Goal: Transaction & Acquisition: Purchase product/service

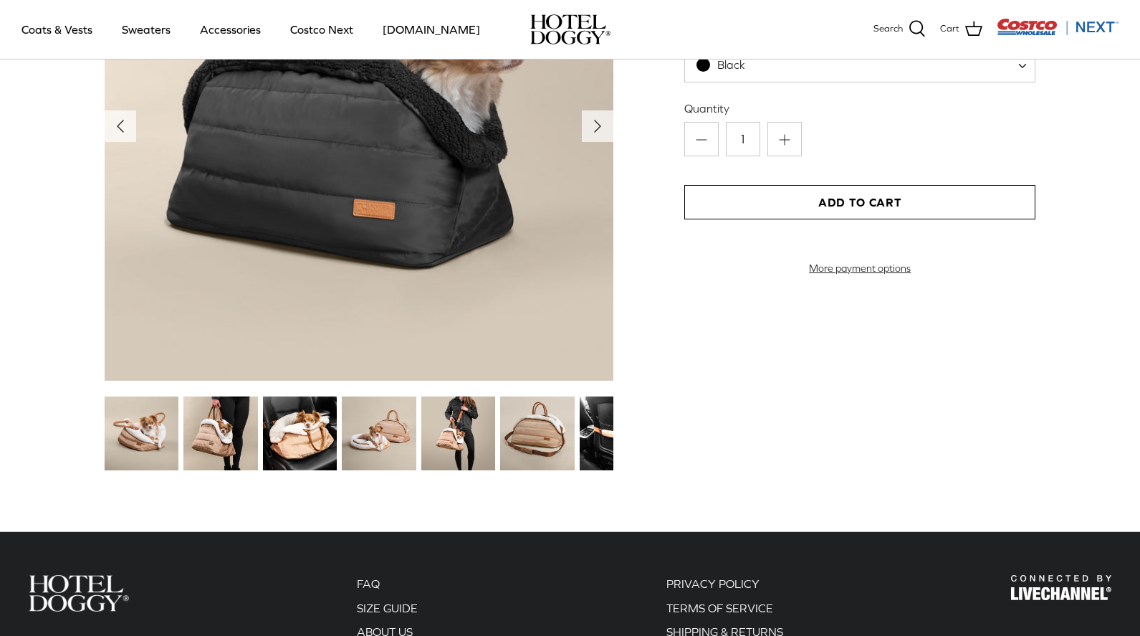
scroll to position [1692, 0]
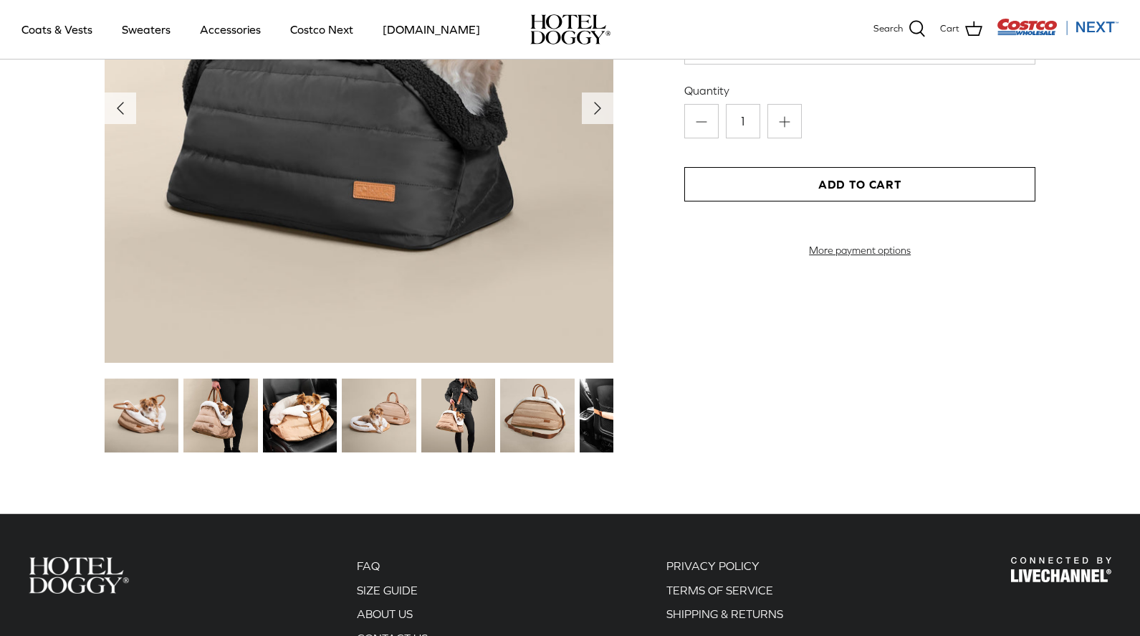
click at [447, 430] on img at bounding box center [458, 415] width 74 height 74
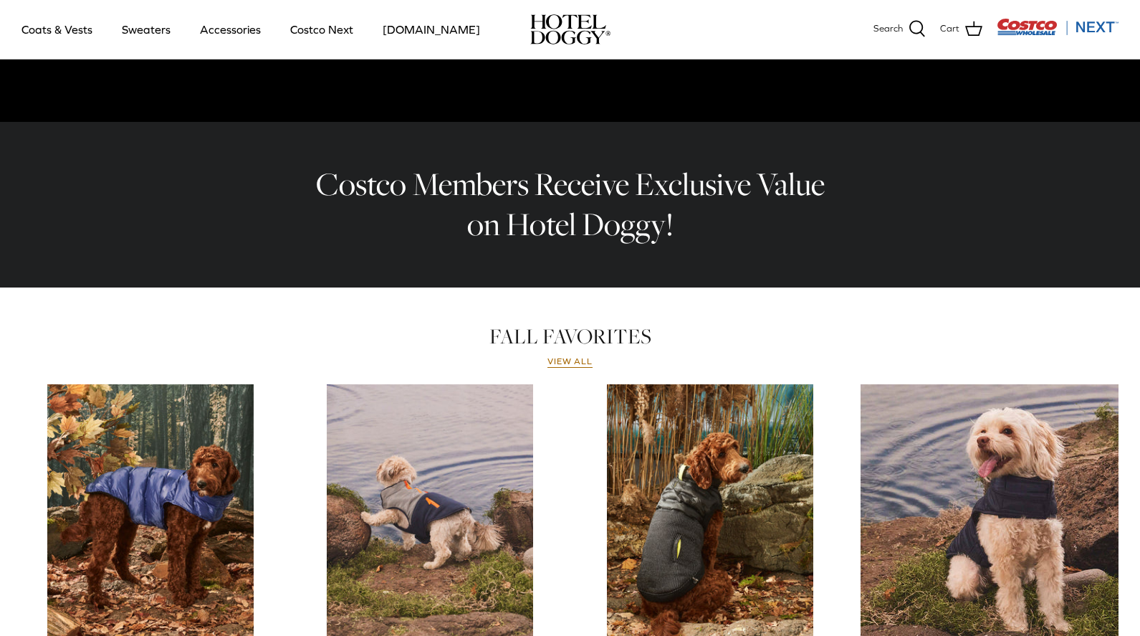
scroll to position [418, 0]
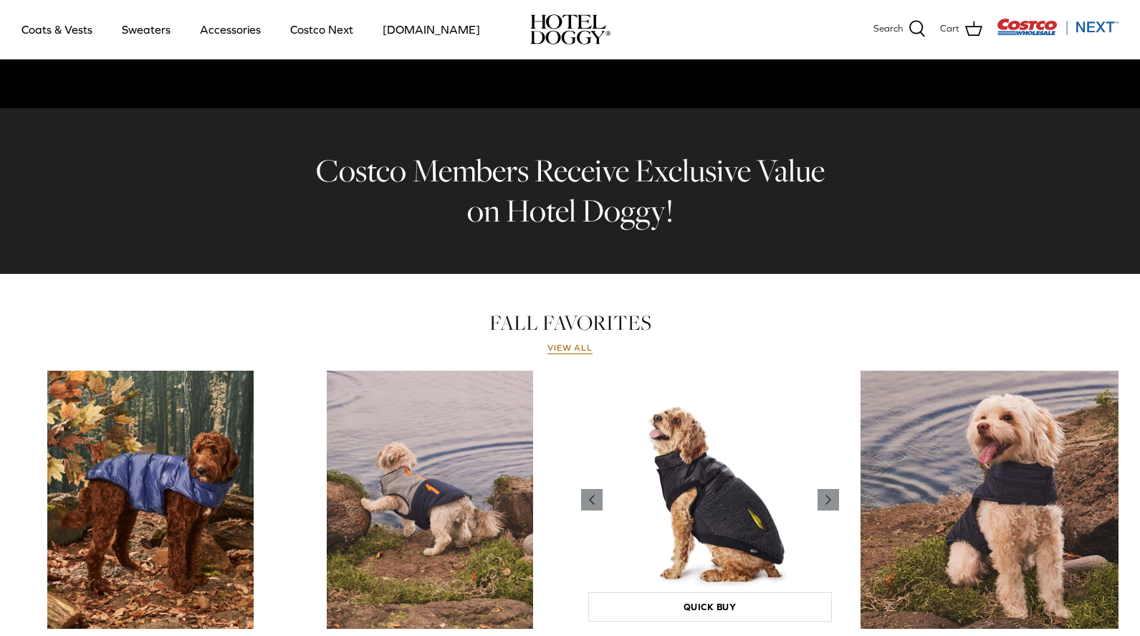
click at [672, 480] on img "Hybrid Quilted Vest" at bounding box center [710, 500] width 258 height 258
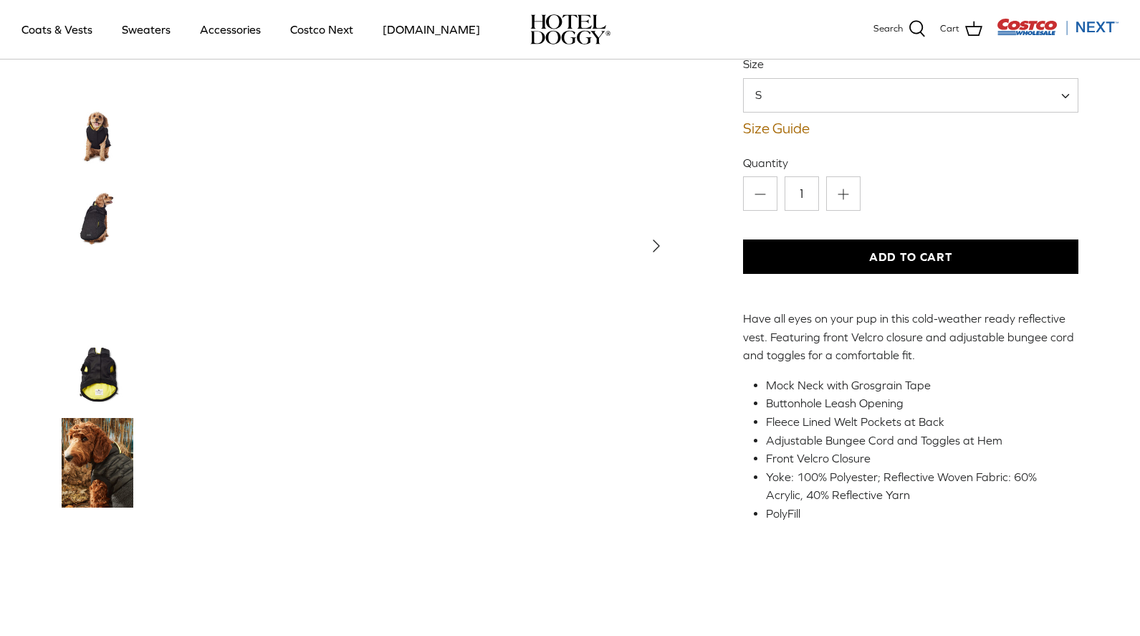
scroll to position [157, 0]
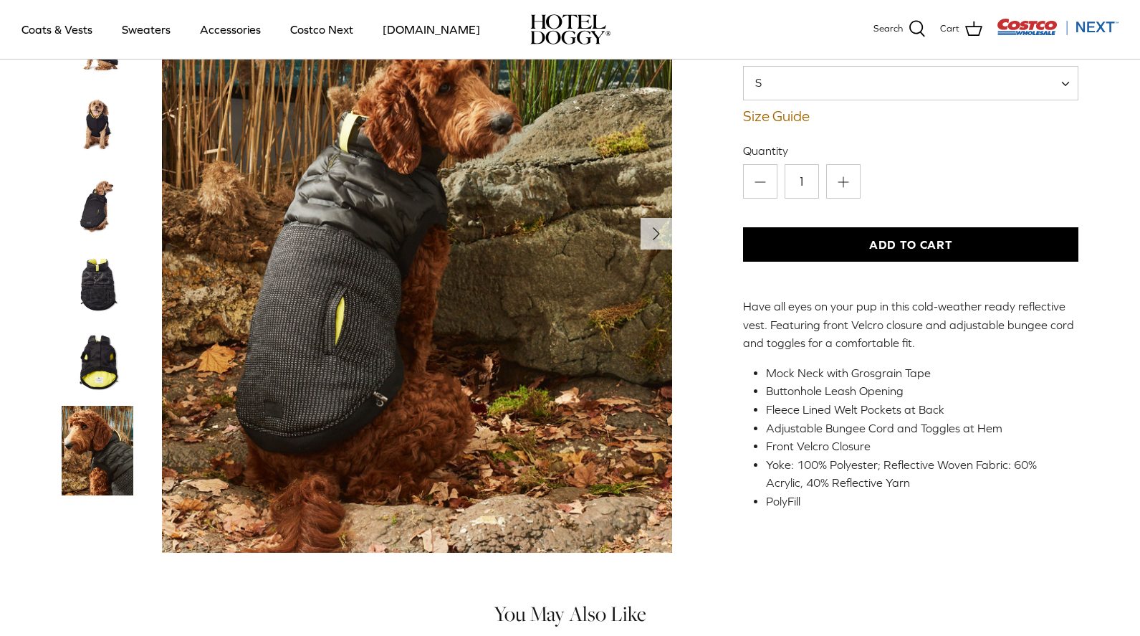
click at [77, 290] on img "Thumbnail Link" at bounding box center [98, 284] width 72 height 72
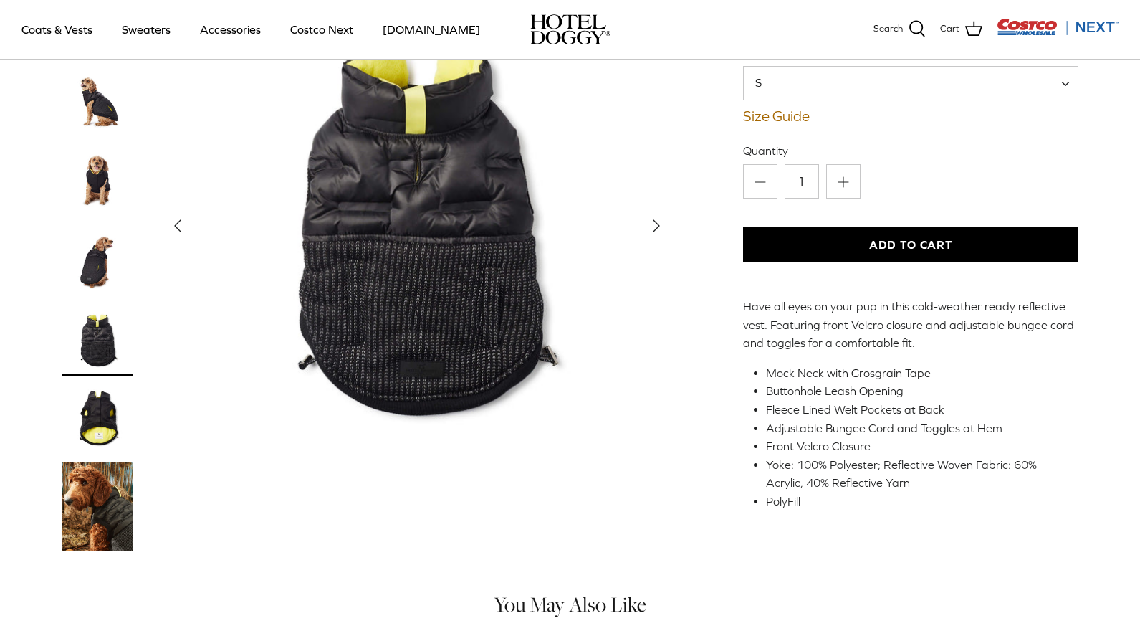
click at [87, 249] on img "Thumbnail Link" at bounding box center [98, 260] width 72 height 72
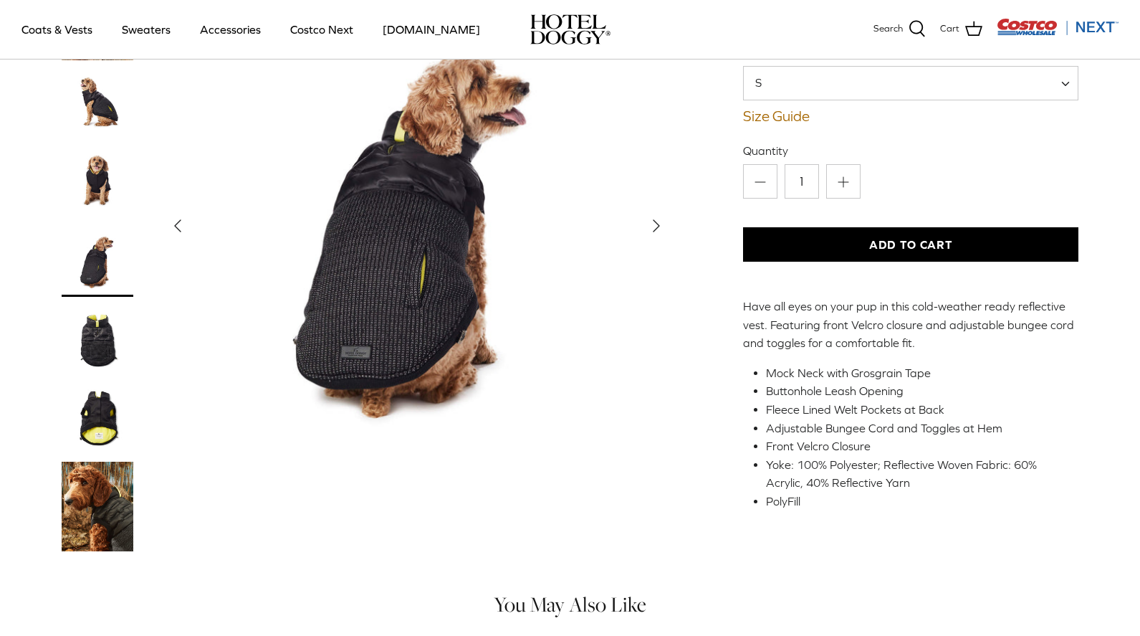
click at [95, 159] on img "Thumbnail Link" at bounding box center [98, 182] width 72 height 72
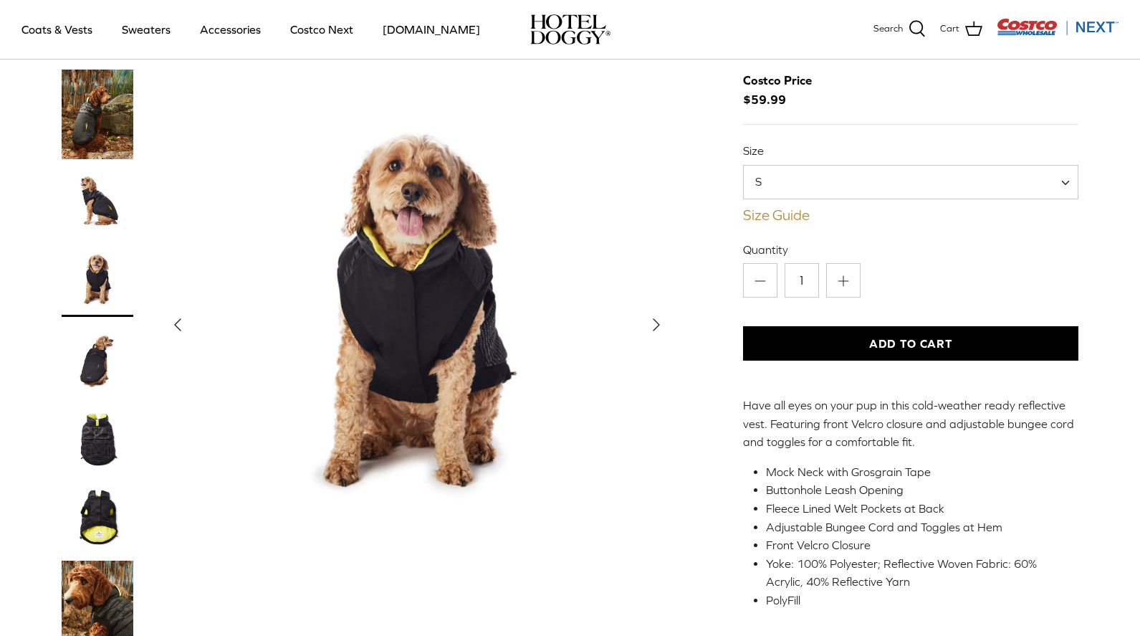
scroll to position [39, 0]
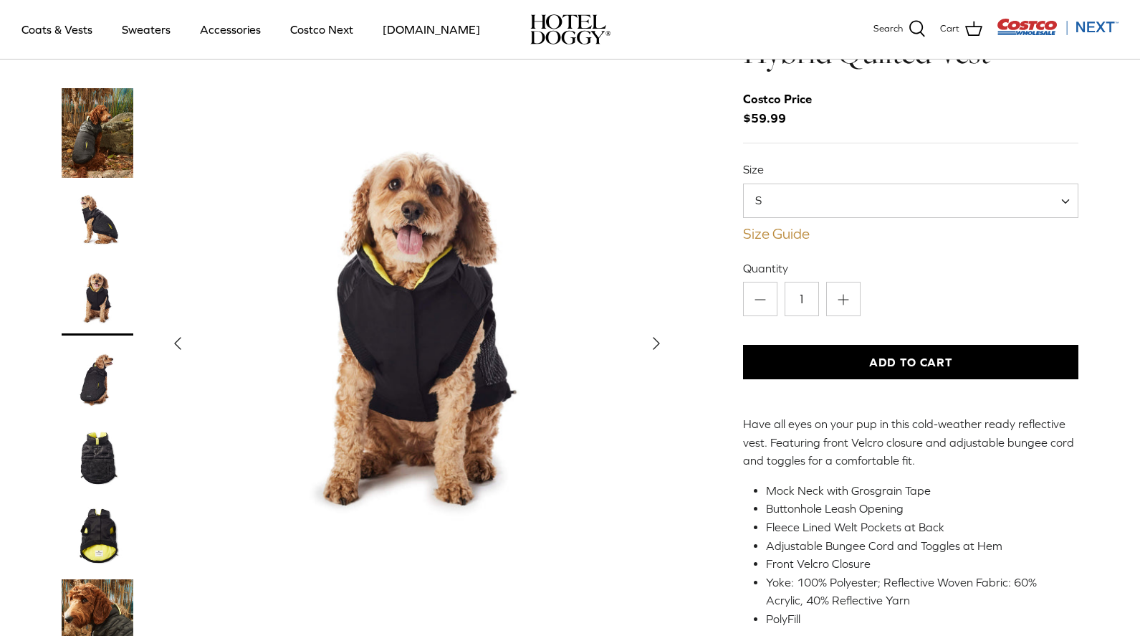
click at [786, 231] on link "Size Guide" at bounding box center [911, 233] width 336 height 17
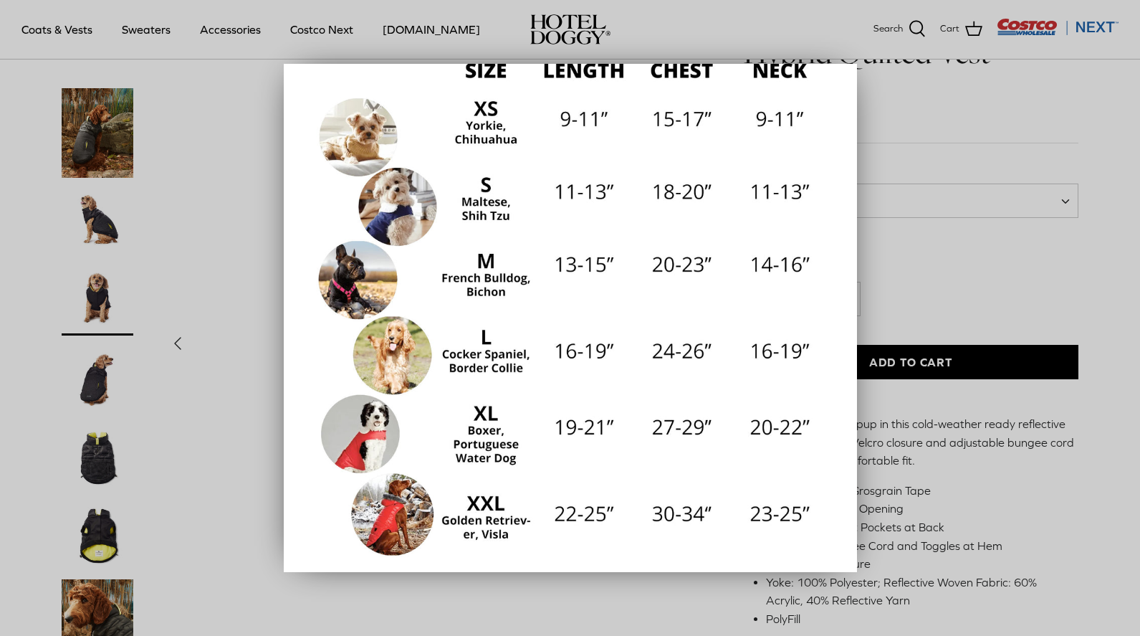
scroll to position [224, 0]
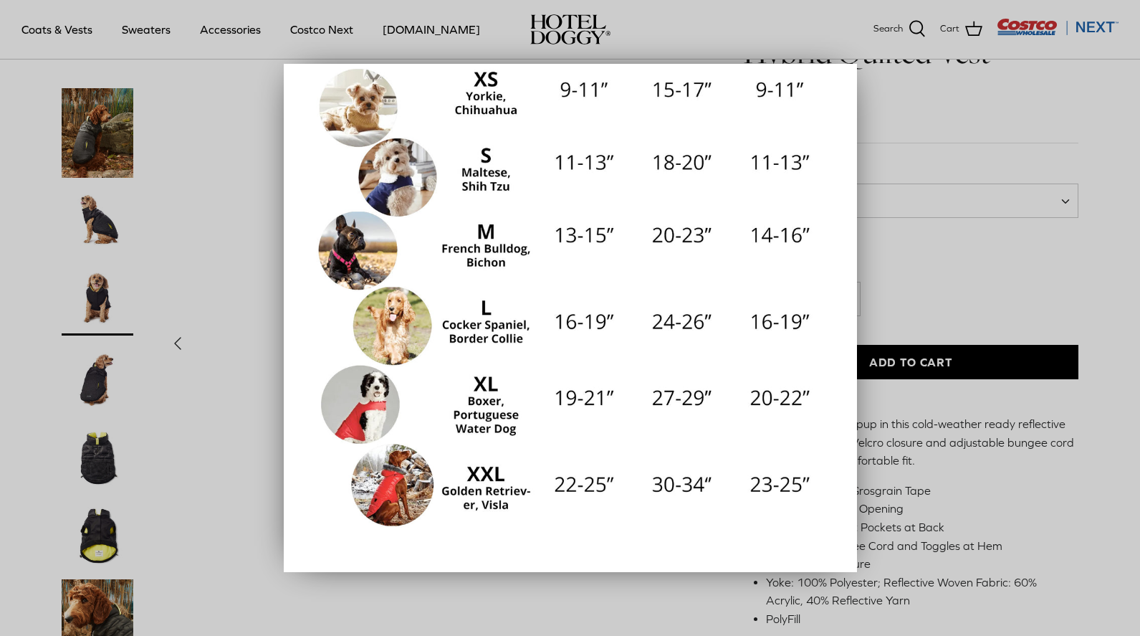
click at [945, 112] on div at bounding box center [570, 318] width 1140 height 636
